Goal: Task Accomplishment & Management: Complete application form

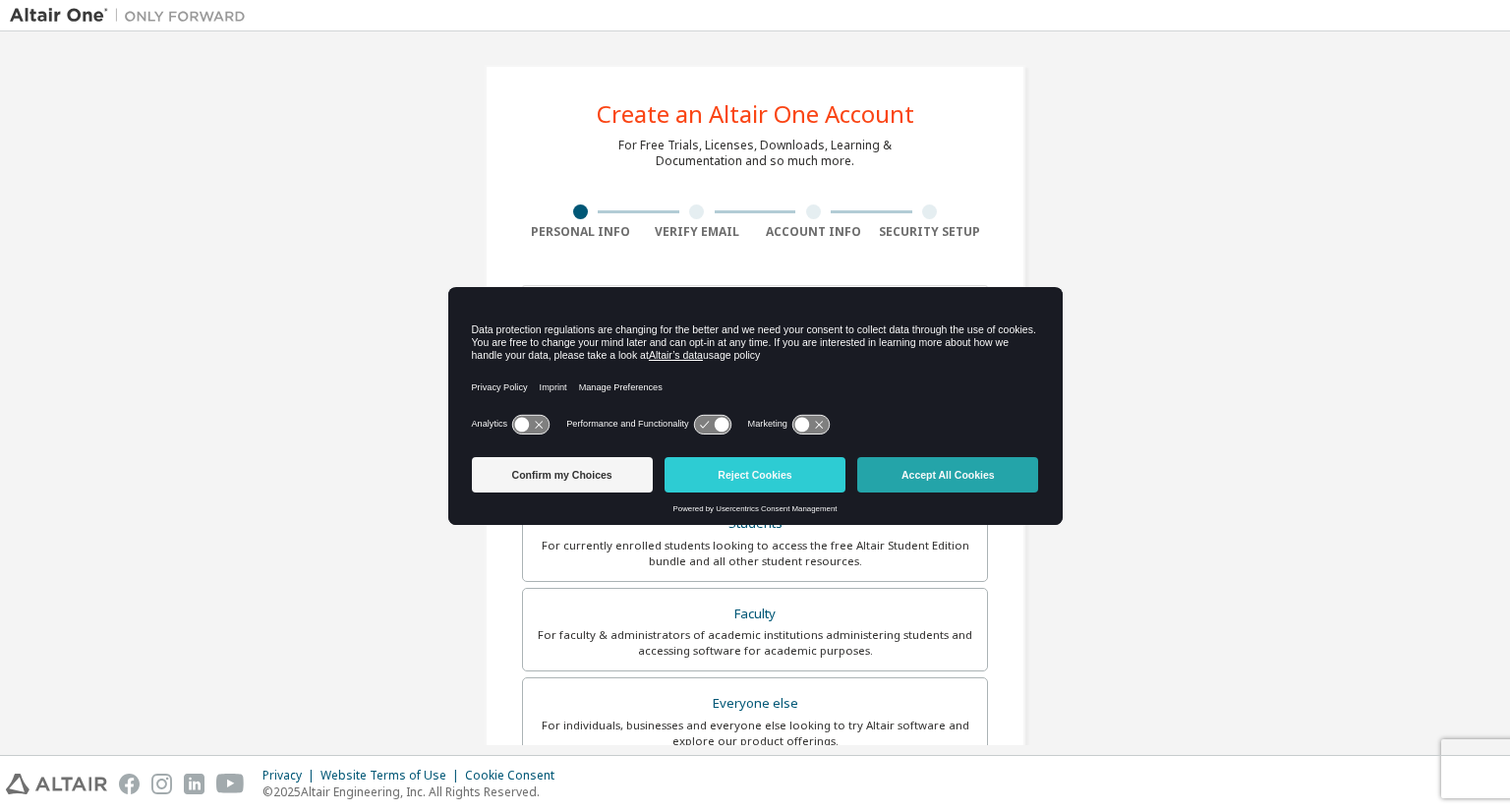
click at [965, 471] on button "Accept All Cookies" at bounding box center [948, 475] width 180 height 36
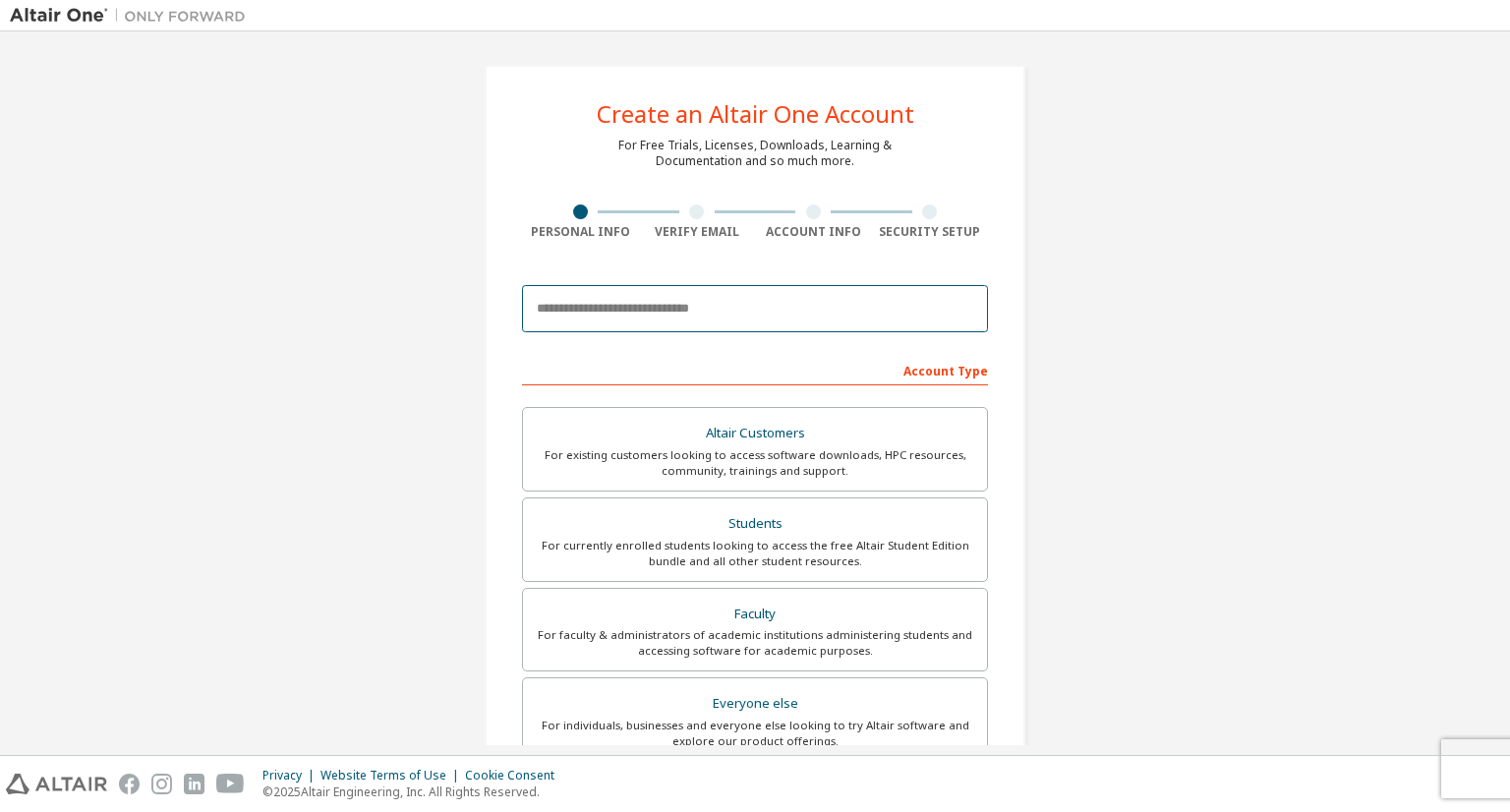
click at [755, 294] on input "email" at bounding box center [755, 309] width 466 height 48
type input "*"
click at [533, 311] on input "**********" at bounding box center [755, 309] width 466 height 48
click at [647, 319] on input "**********" at bounding box center [755, 309] width 466 height 48
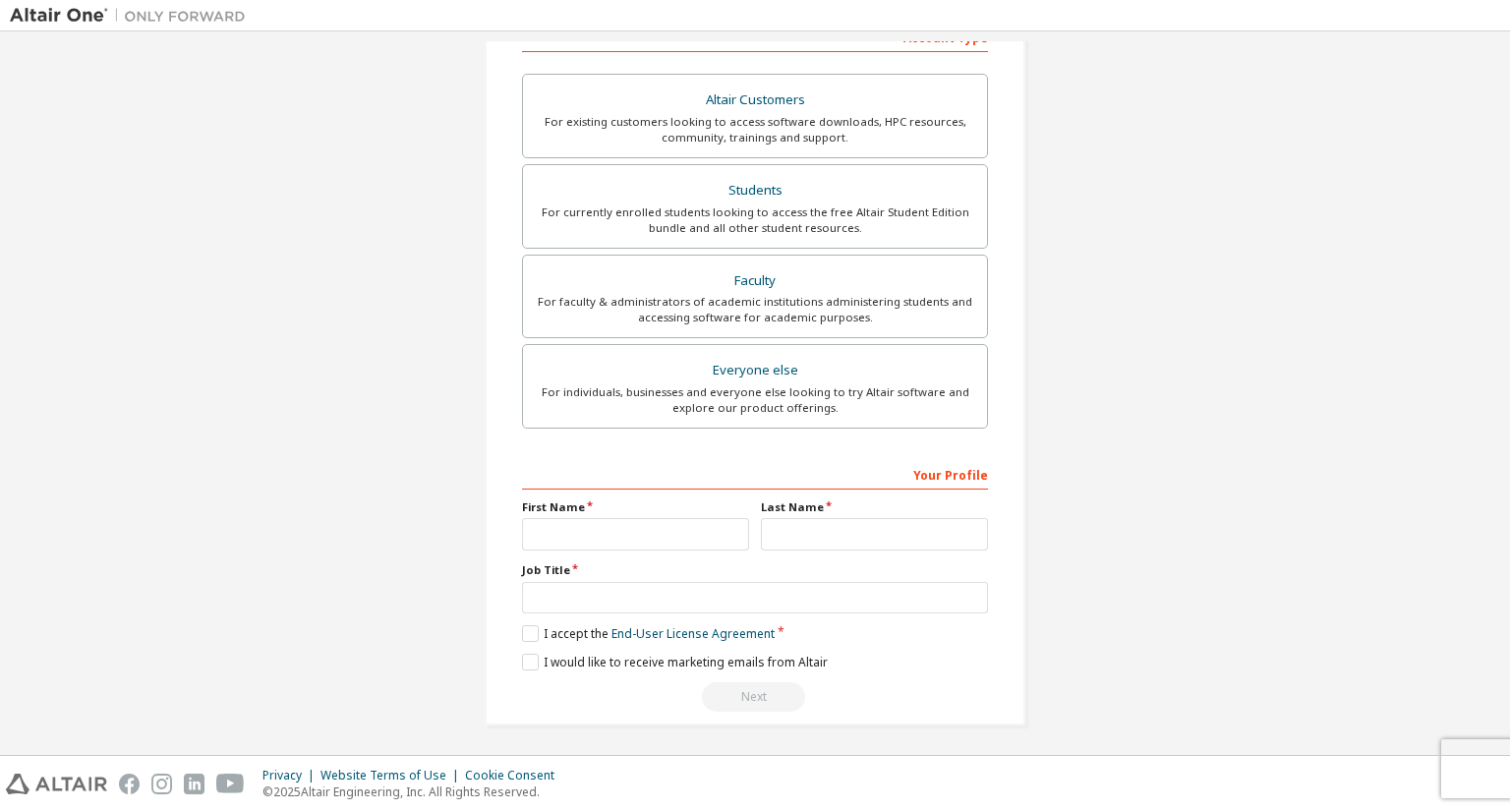
type input "**********"
click at [676, 527] on input "text" at bounding box center [635, 534] width 227 height 33
type input "*"
type input "**********"
click at [800, 542] on input "text" at bounding box center [873, 534] width 227 height 33
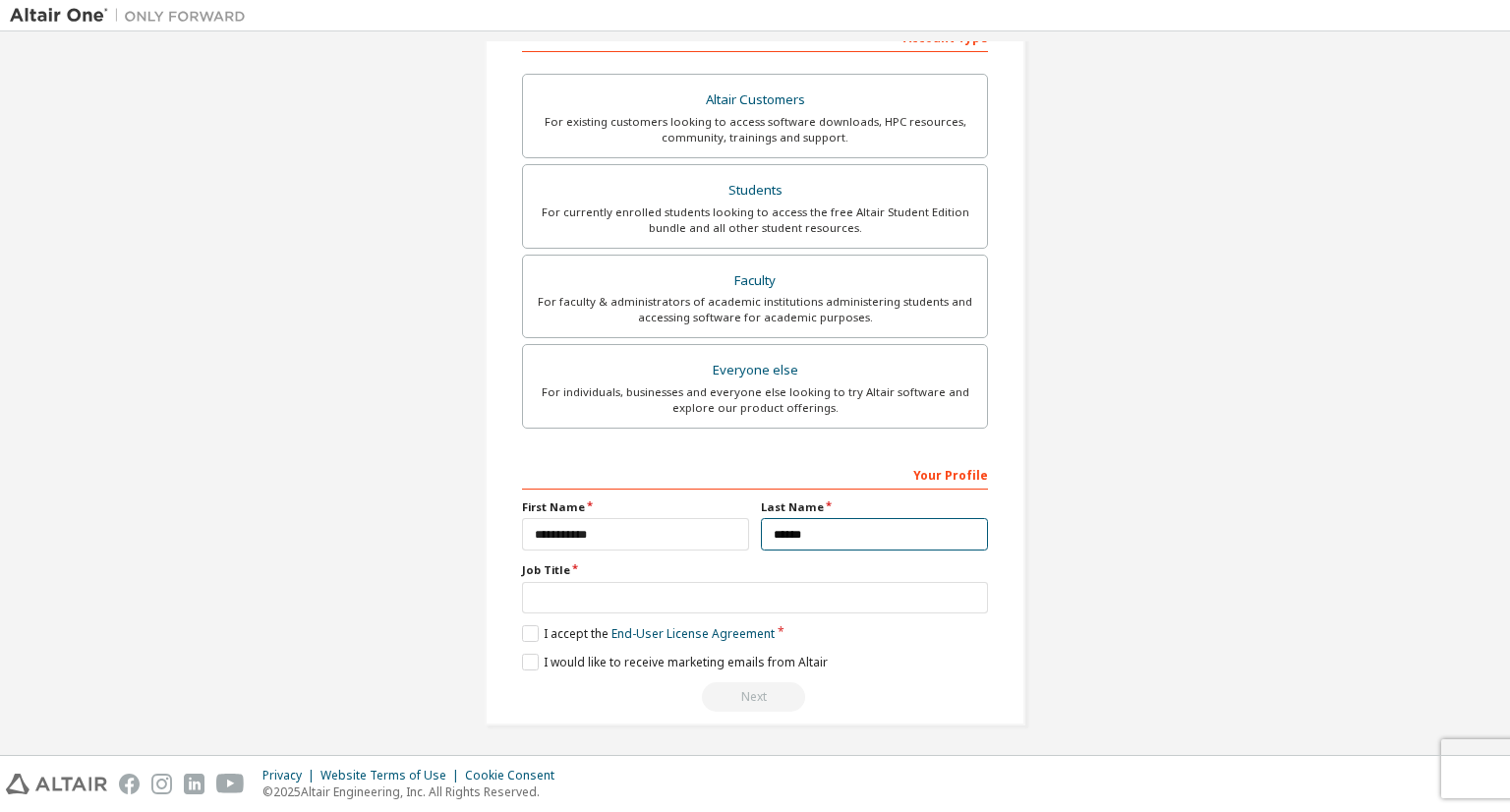
type input "******"
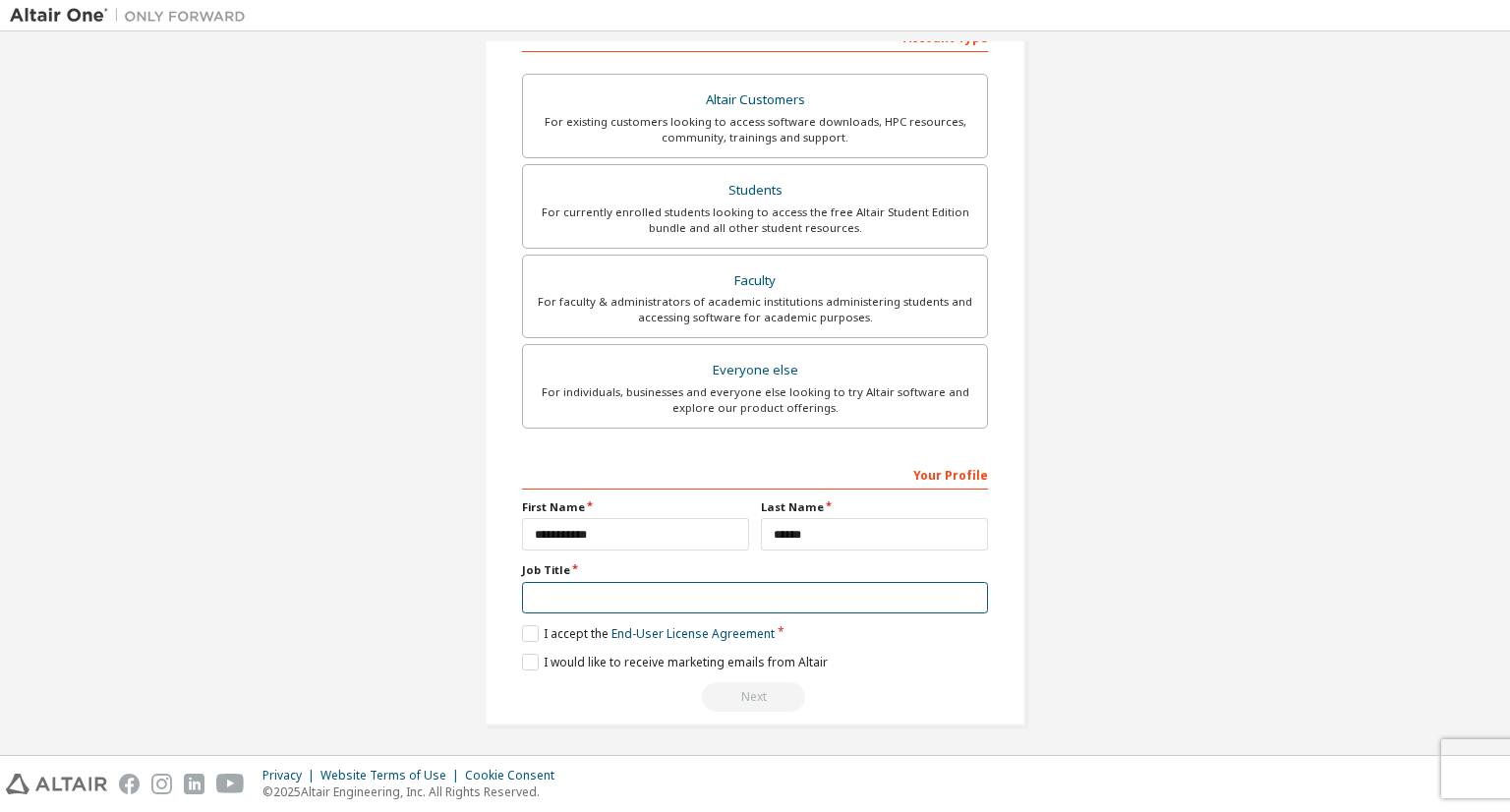
click at [732, 596] on input "text" at bounding box center [755, 598] width 466 height 33
type input "*"
type input "**********"
click at [544, 633] on label "I accept the End-User License Agreement" at bounding box center [647, 634] width 253 height 17
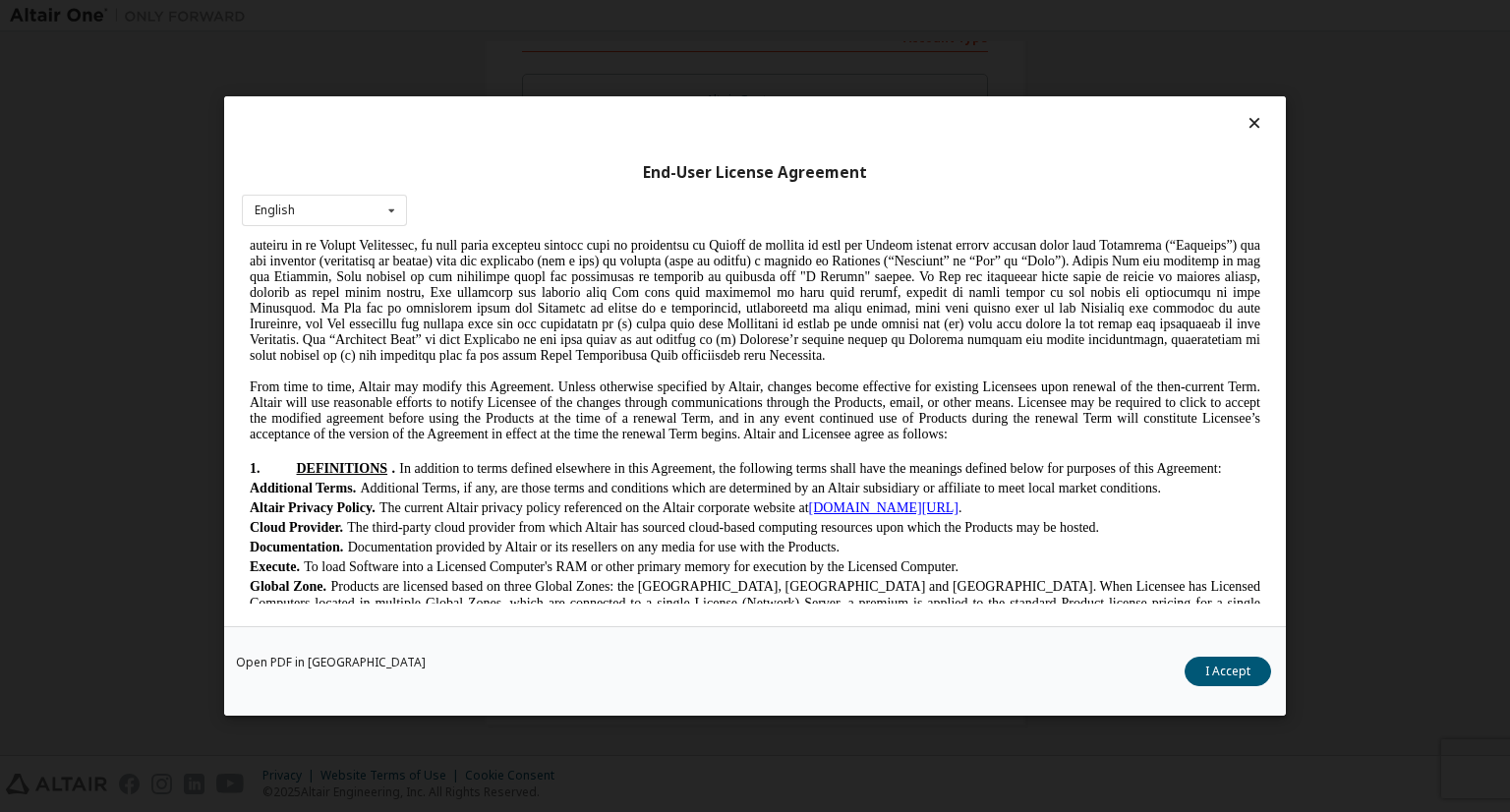
scroll to position [332, 0]
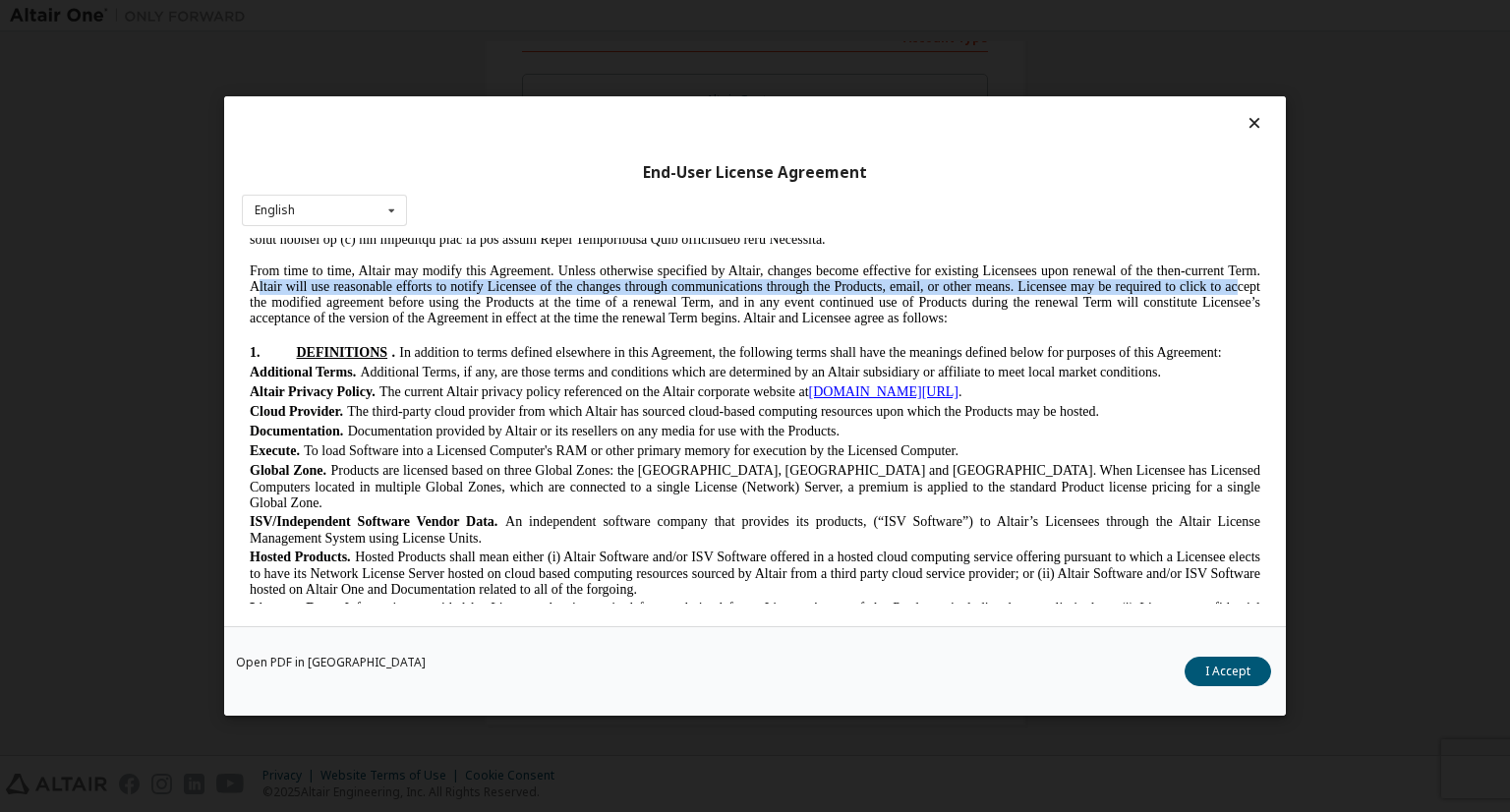
drag, startPoint x: 1247, startPoint y: 283, endPoint x: 1256, endPoint y: 293, distance: 13.5
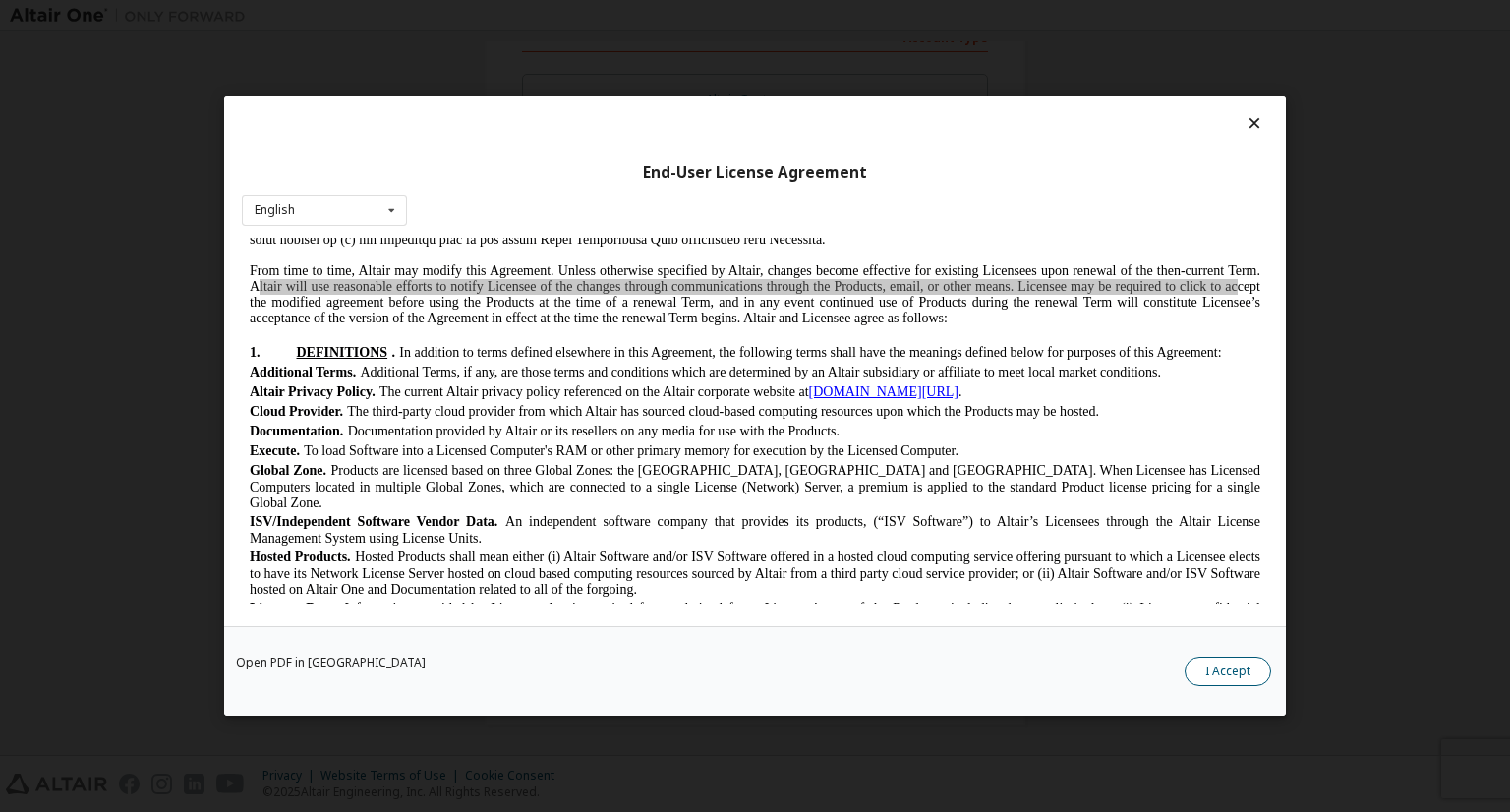
click at [1234, 679] on button "I Accept" at bounding box center [1227, 671] width 86 height 30
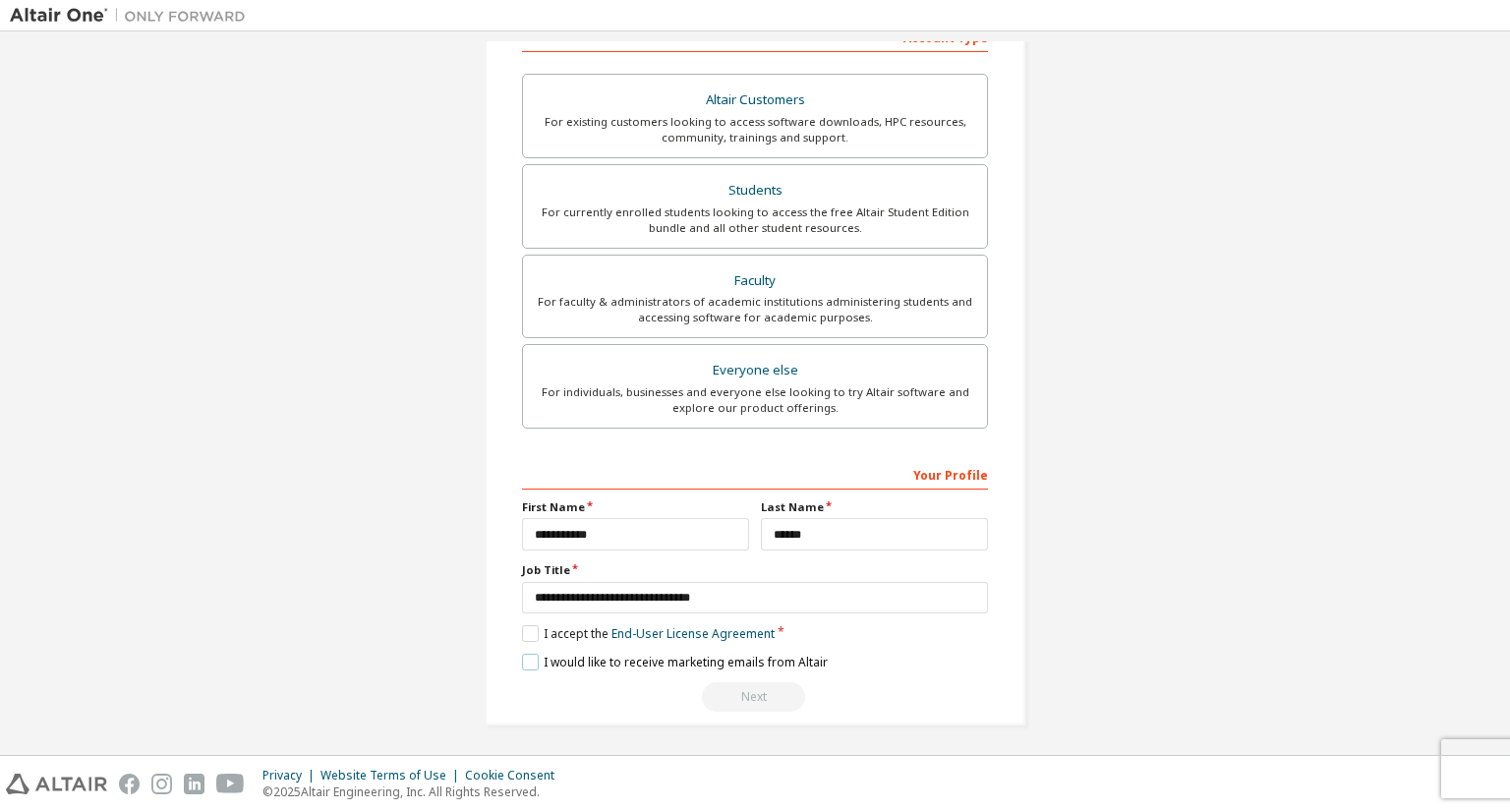
click at [699, 666] on label "I would like to receive marketing emails from Altair" at bounding box center [674, 661] width 305 height 17
click at [693, 658] on label "I would like to receive marketing emails from Altair" at bounding box center [674, 661] width 305 height 17
click at [659, 665] on label "I would like to receive marketing emails from Altair" at bounding box center [674, 661] width 305 height 17
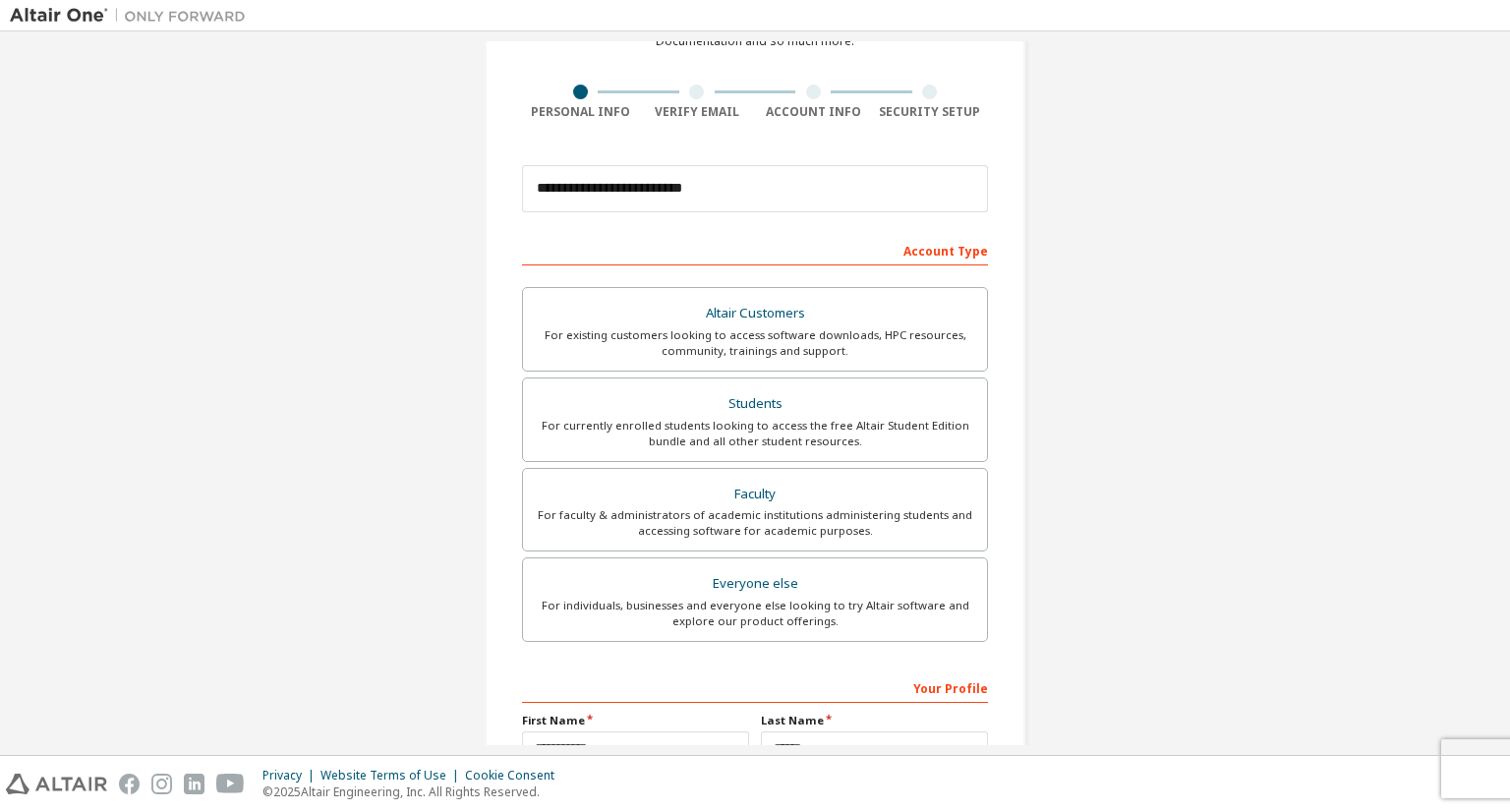
scroll to position [100, 0]
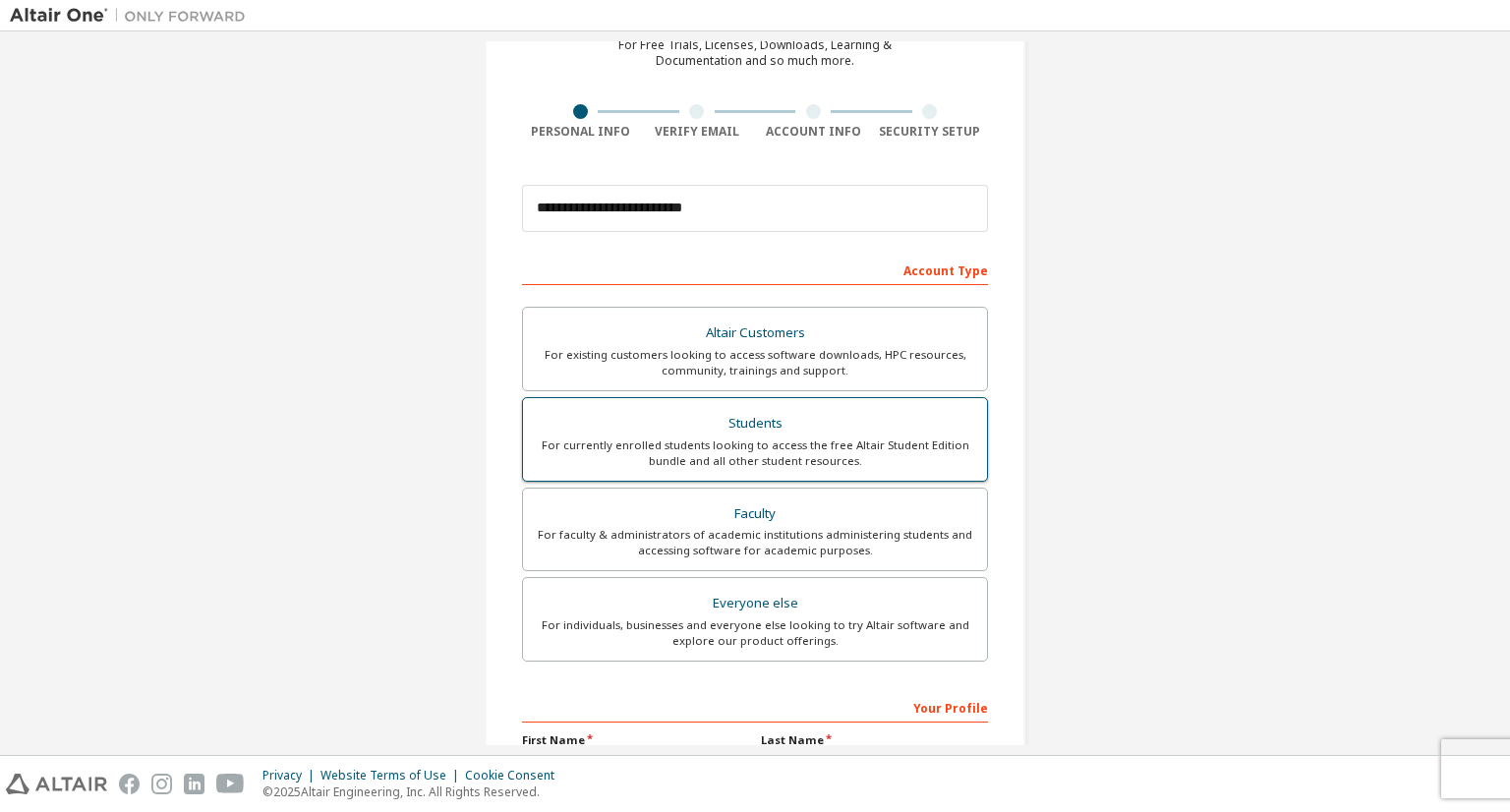
click at [773, 425] on div "Students" at bounding box center [755, 423] width 440 height 28
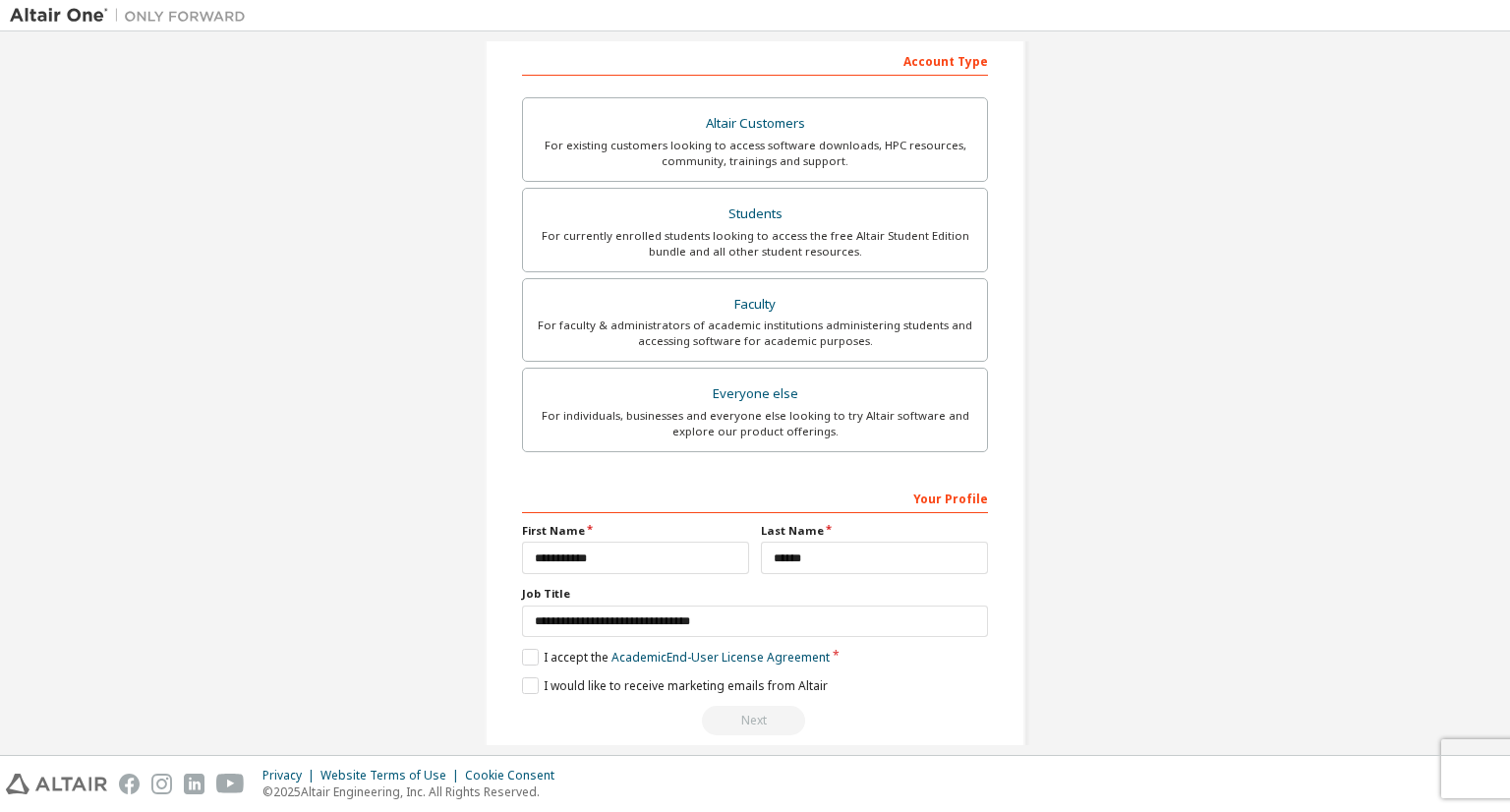
scroll to position [310, 0]
click at [581, 647] on label "I accept the Academic End-User License Agreement" at bounding box center [675, 655] width 307 height 17
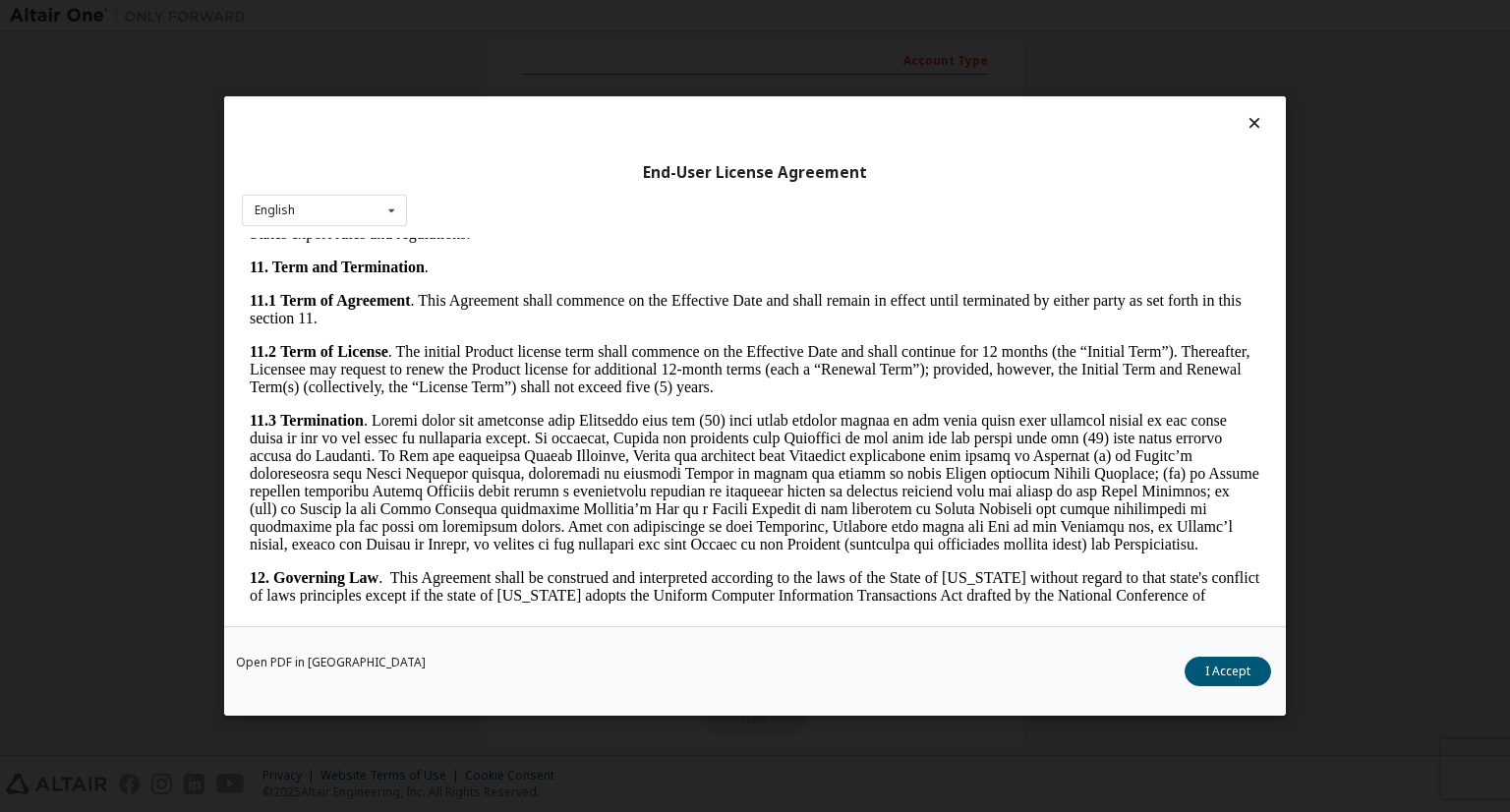
scroll to position [2861, 0]
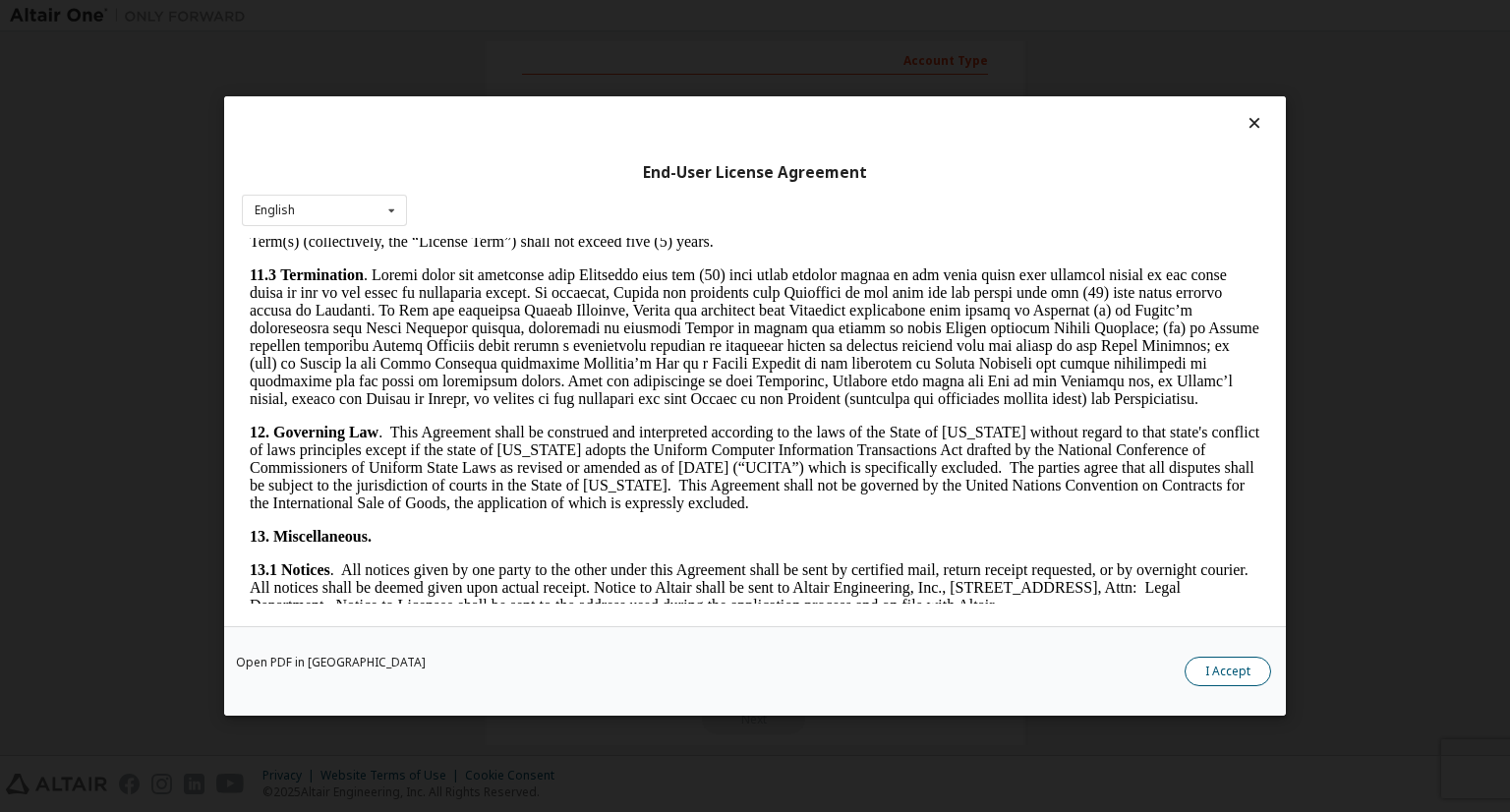
click at [1222, 665] on button "I Accept" at bounding box center [1227, 671] width 86 height 30
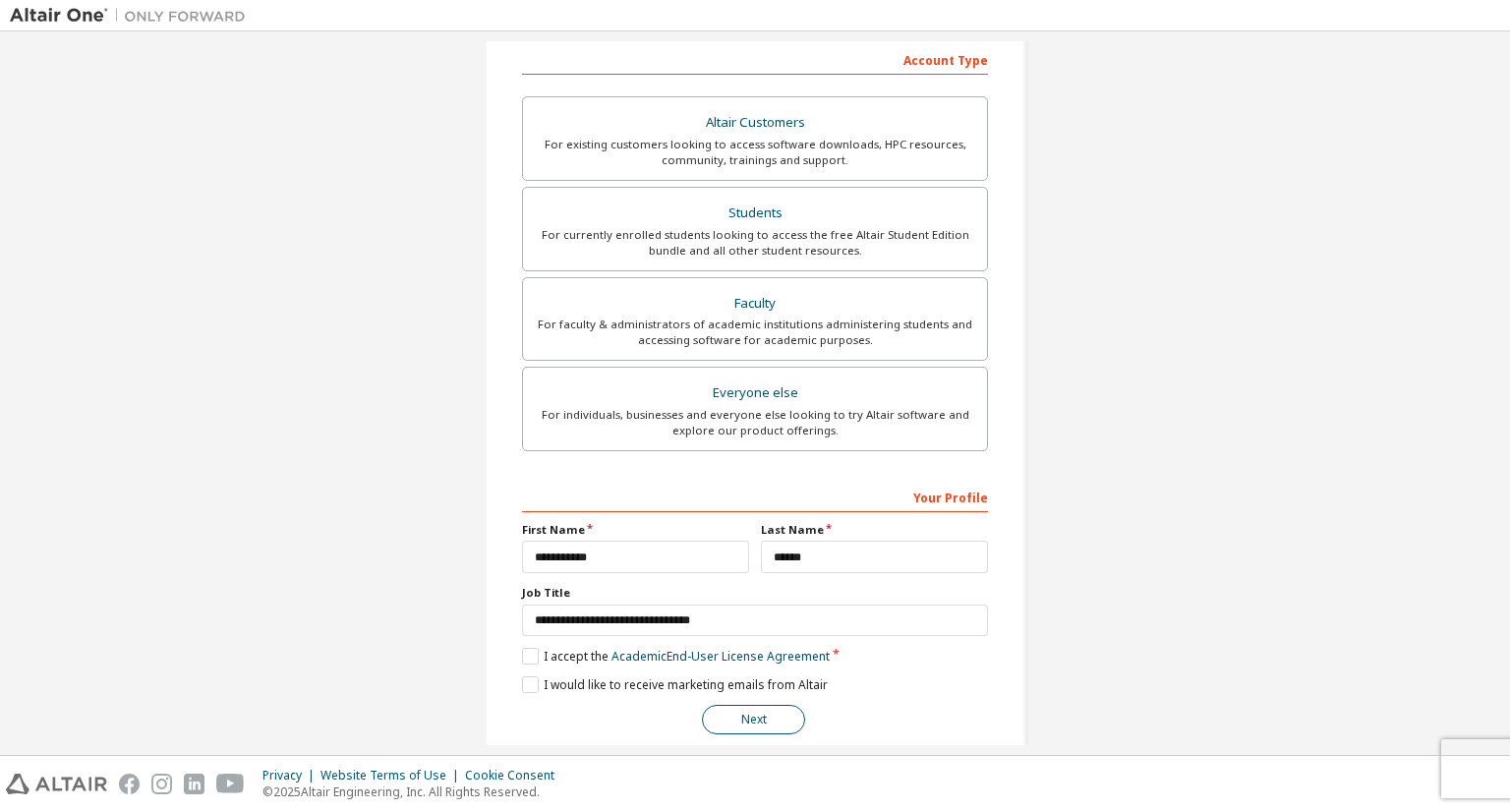
click at [770, 707] on button "Next" at bounding box center [754, 720] width 103 height 30
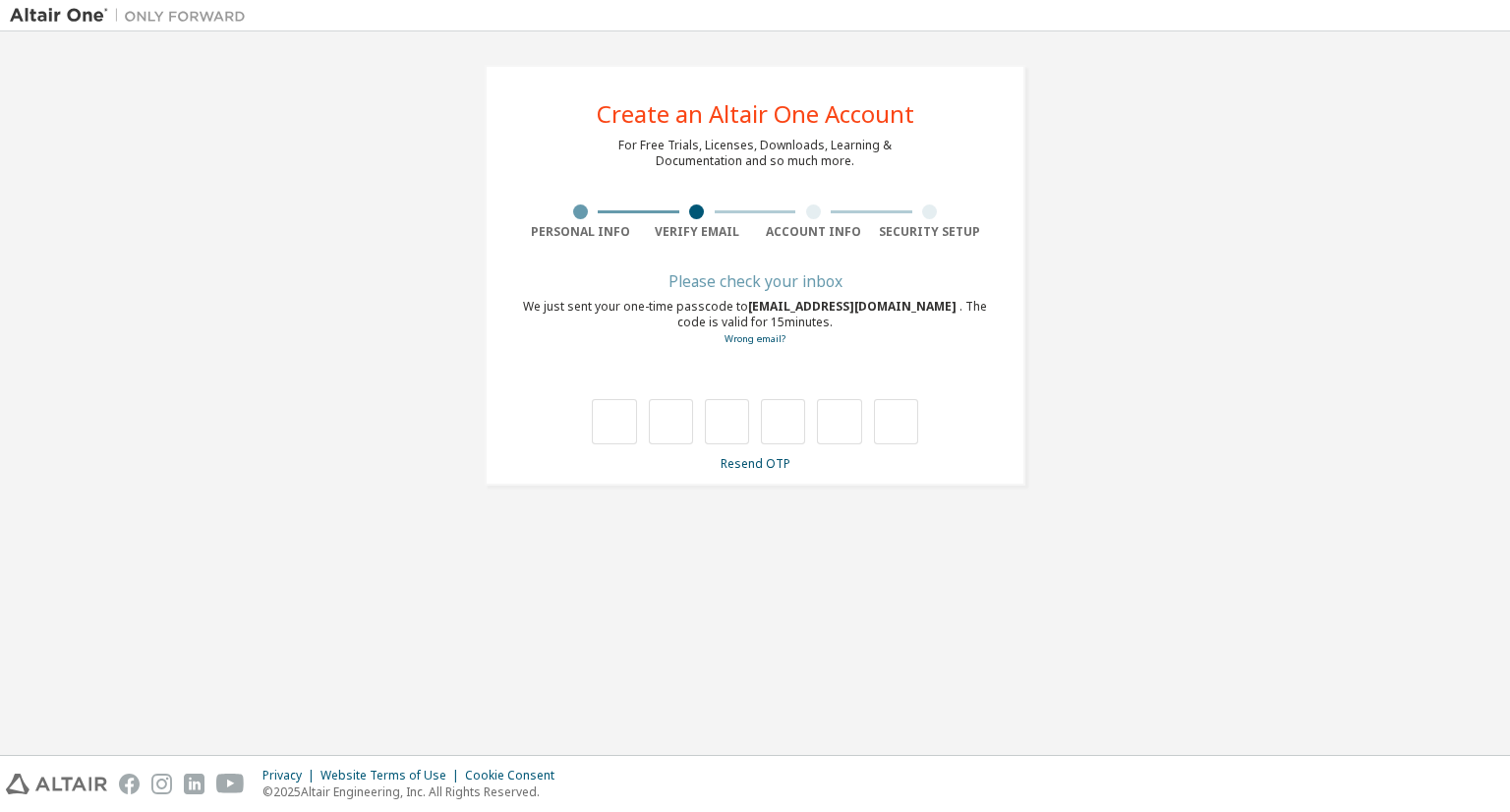
scroll to position [0, 0]
type input "*"
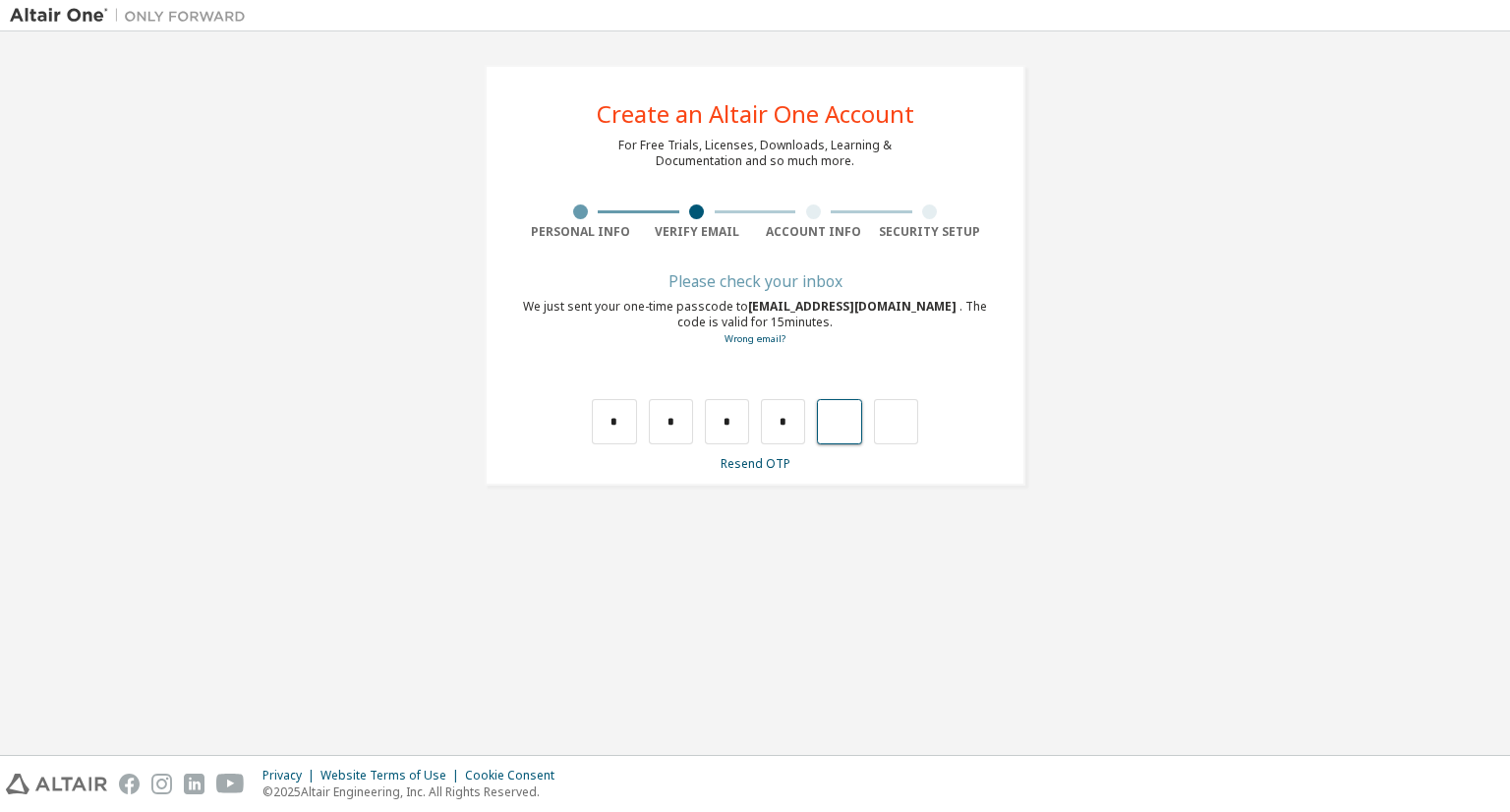
type input "*"
